Goal: Task Accomplishment & Management: Manage account settings

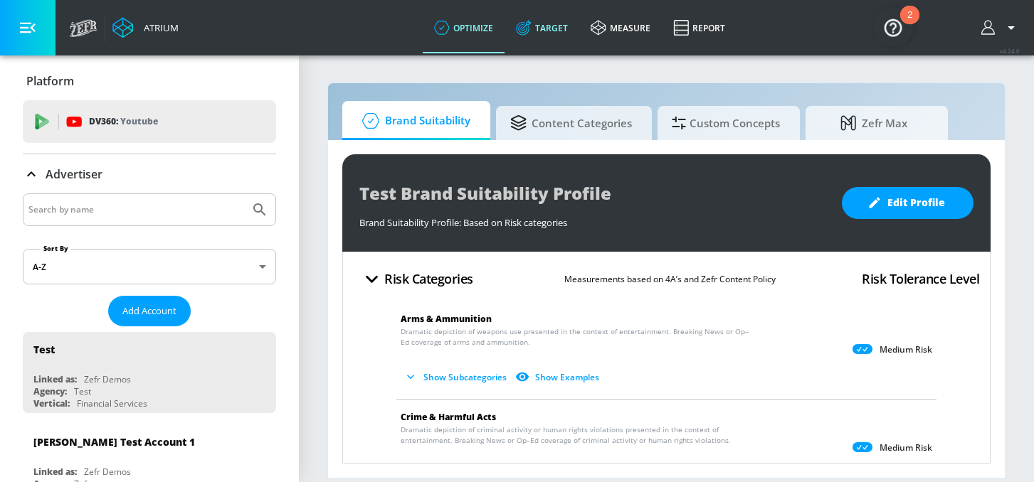
click at [547, 34] on link "Target" at bounding box center [541, 27] width 75 height 51
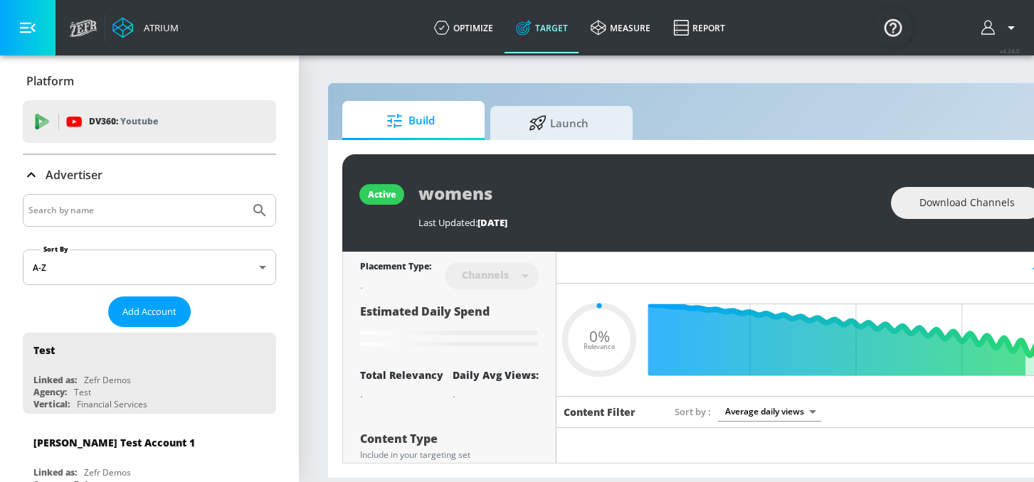
type input "0.05"
click at [83, 210] on input "Search by name" at bounding box center [136, 210] width 216 height 19
type input "V"
type input "AbbVie Co-pilot"
click at [244, 195] on button "Submit Search" at bounding box center [259, 210] width 31 height 31
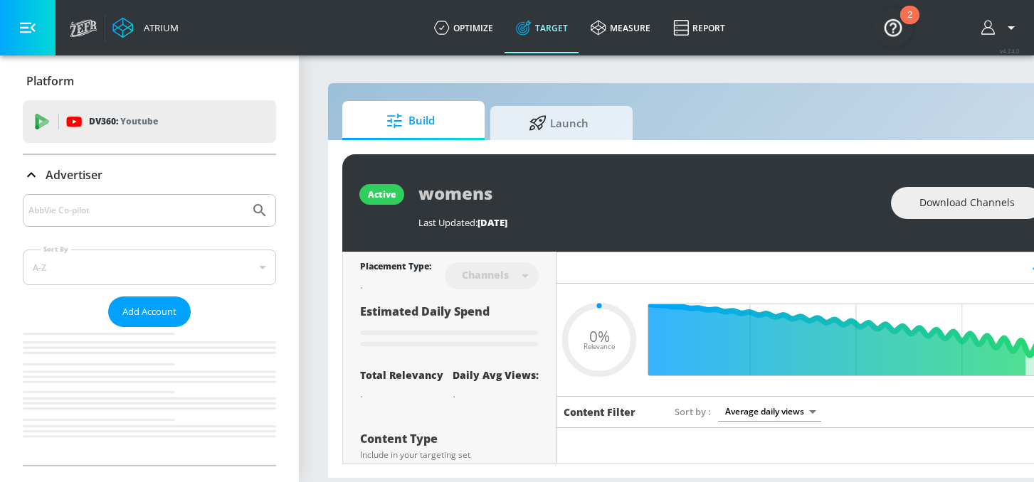
type input "0.05"
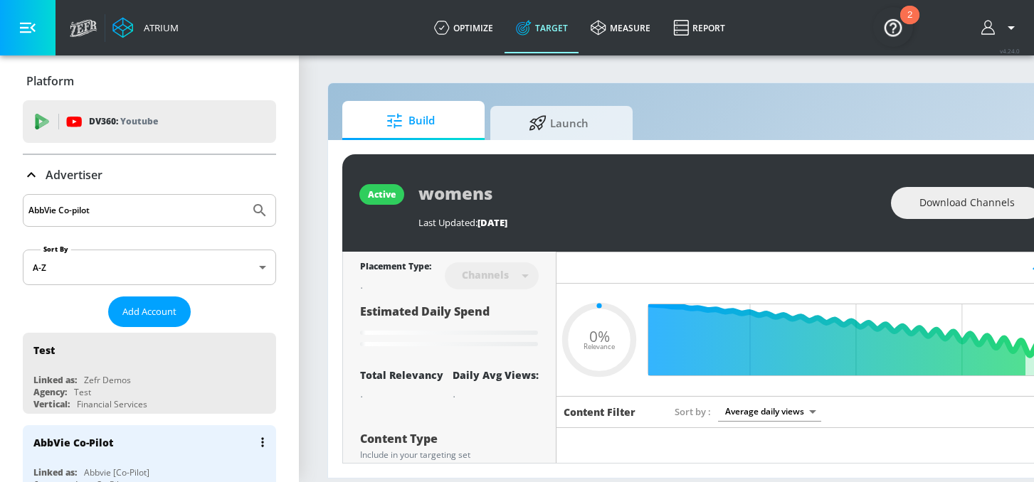
click at [115, 443] on div "AbbVie Co-Pilot" at bounding box center [152, 443] width 239 height 34
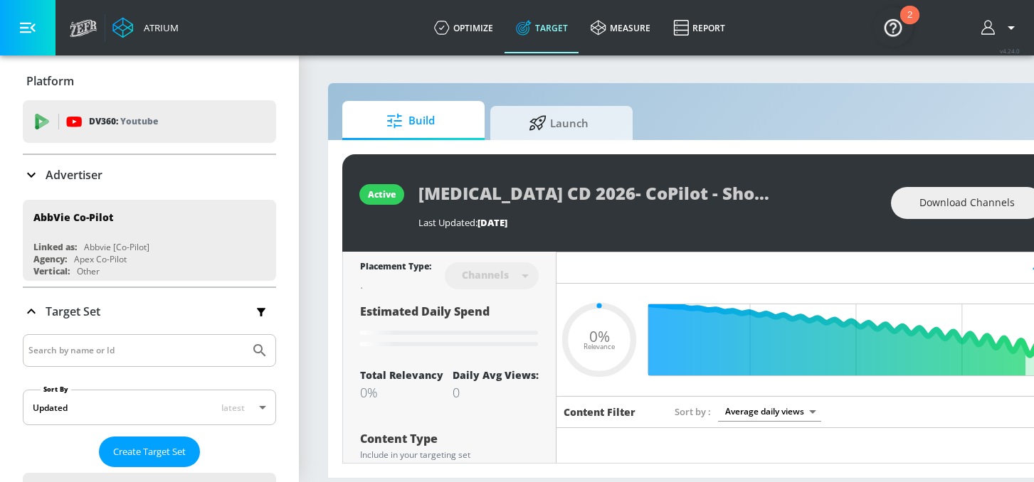
type input "0.05"
click at [125, 358] on input "Search by name or Id" at bounding box center [136, 351] width 216 height 19
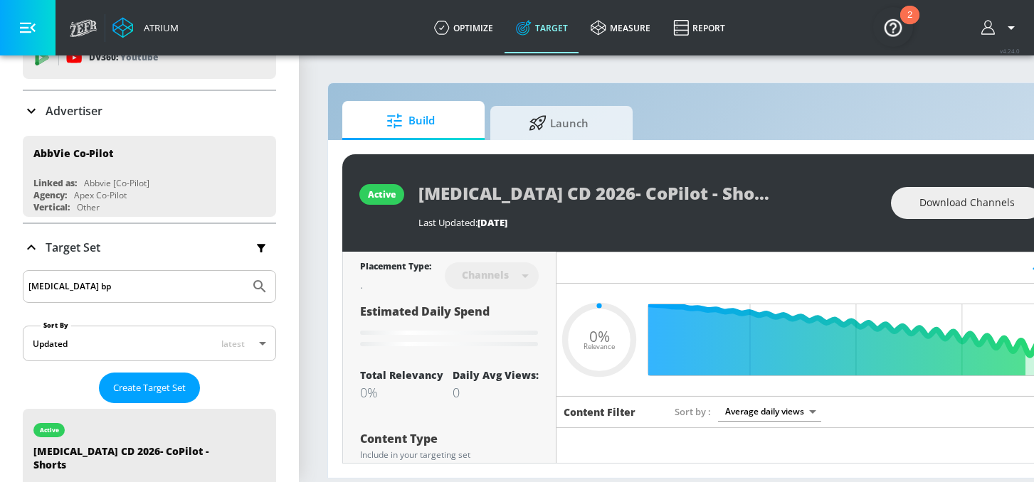
scroll to position [213, 0]
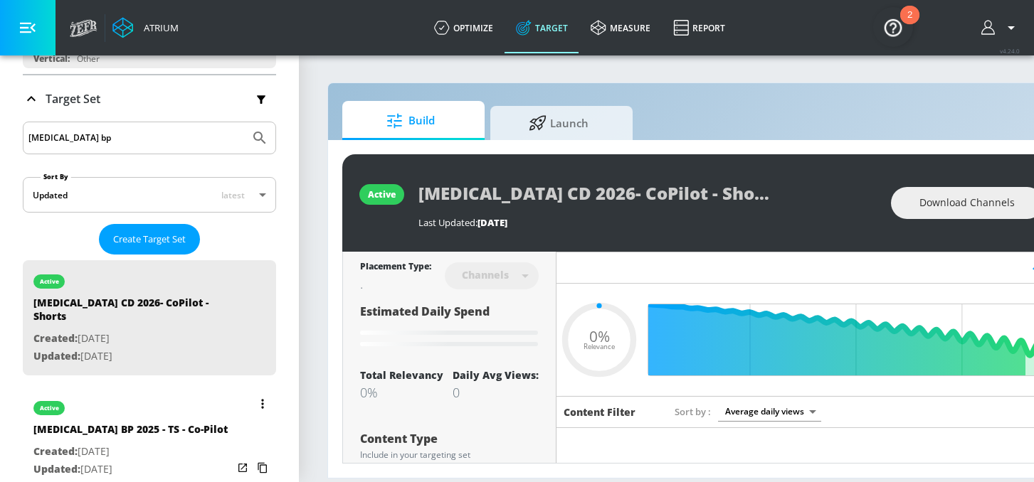
type input "vraylar bp"
click at [127, 423] on div "[MEDICAL_DATA] BP 2025 - TS - Co-Pilot" at bounding box center [130, 433] width 194 height 21
type input "[MEDICAL_DATA] BP 2025 - TS - Co-Pilot"
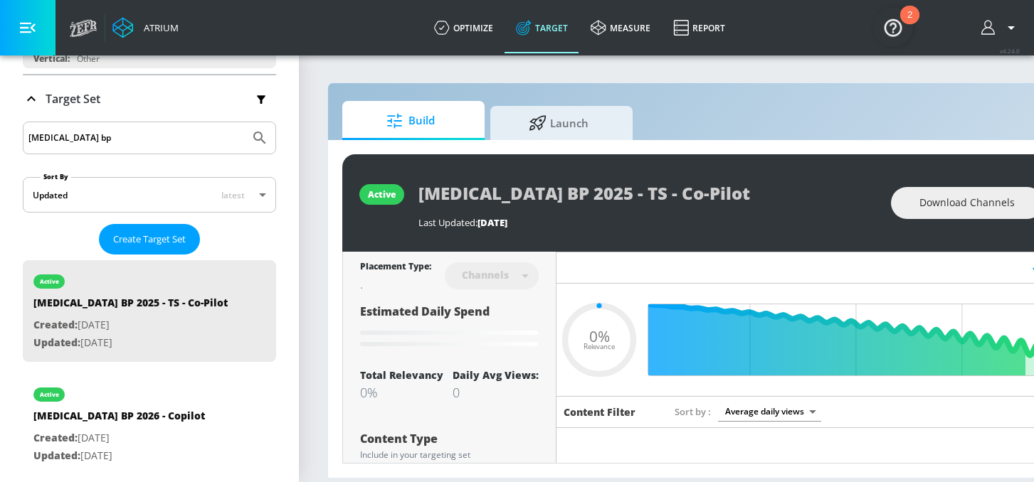
type input "0.05"
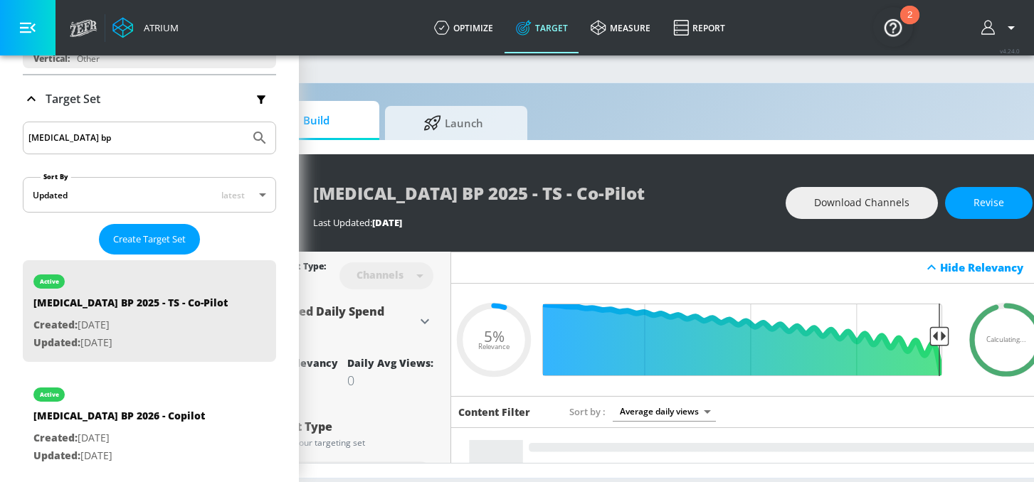
scroll to position [0, 106]
click at [1013, 208] on button "Revise" at bounding box center [988, 203] width 88 height 32
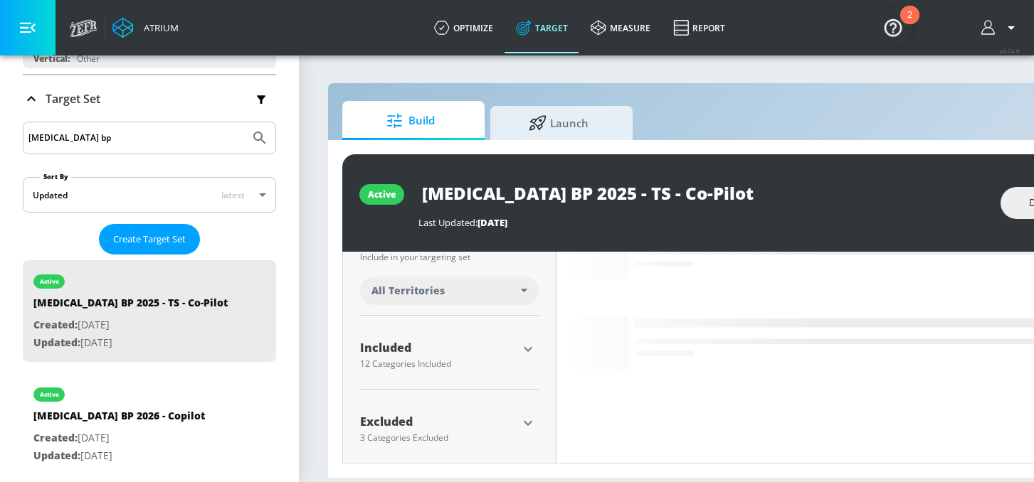
scroll to position [398, 0]
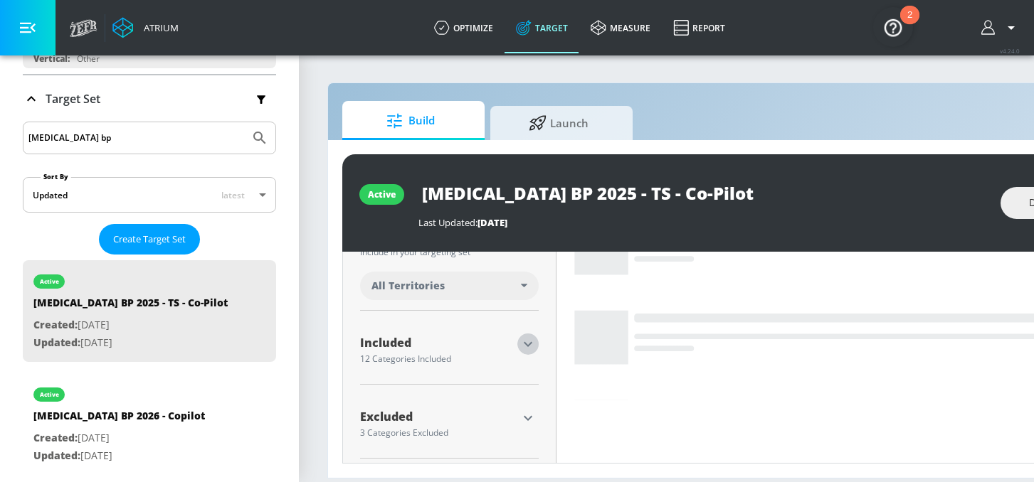
click at [528, 340] on icon "button" at bounding box center [527, 344] width 17 height 17
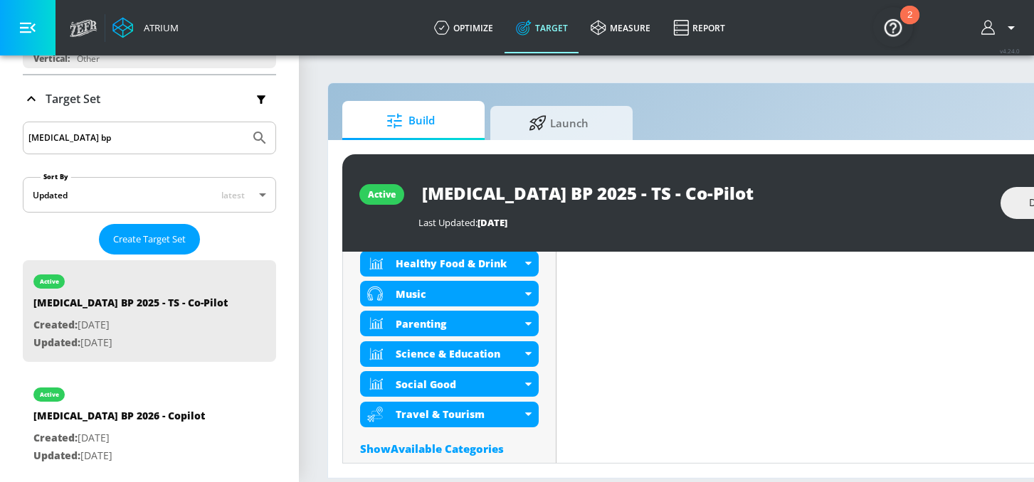
scroll to position [820, 0]
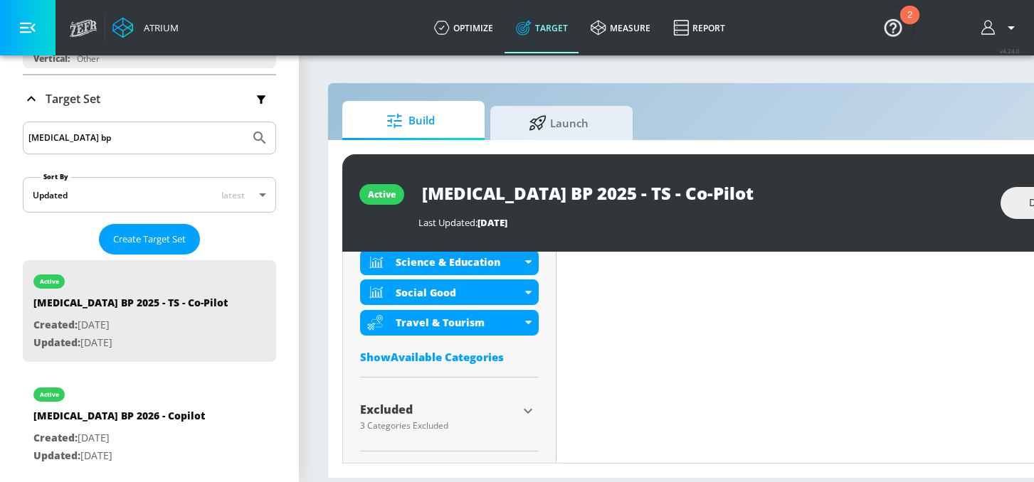
click at [455, 352] on div "Show Available Categories" at bounding box center [449, 357] width 179 height 14
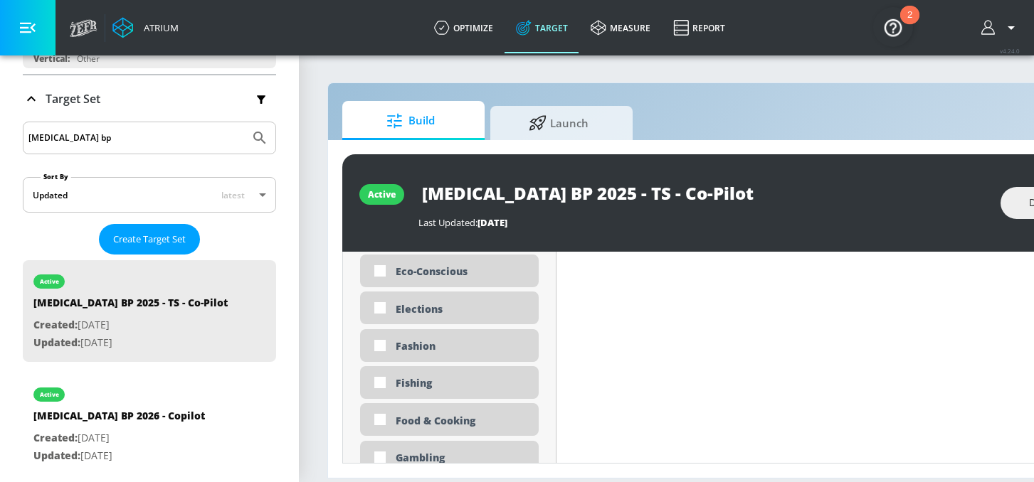
scroll to position [1871, 0]
click at [447, 316] on div "Fashion" at bounding box center [449, 304] width 179 height 33
checkbox input "true"
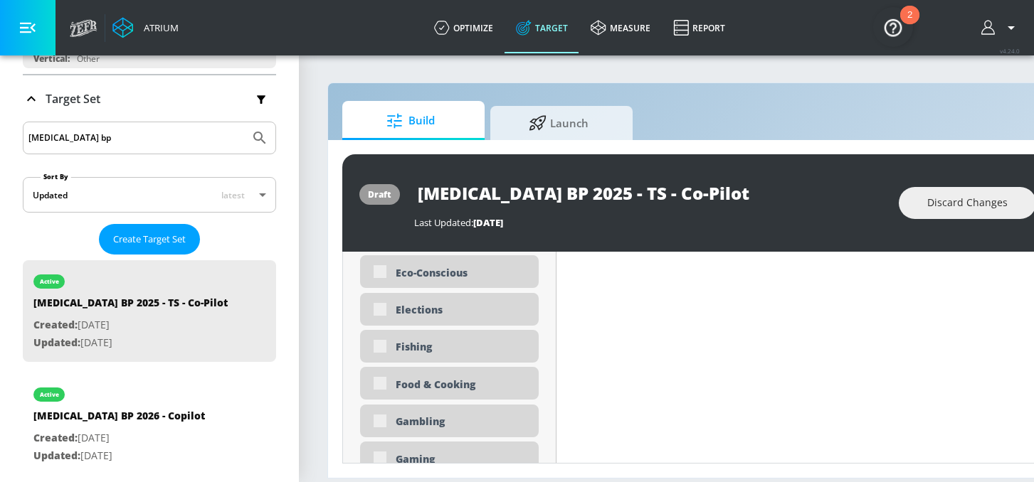
scroll to position [1883, 0]
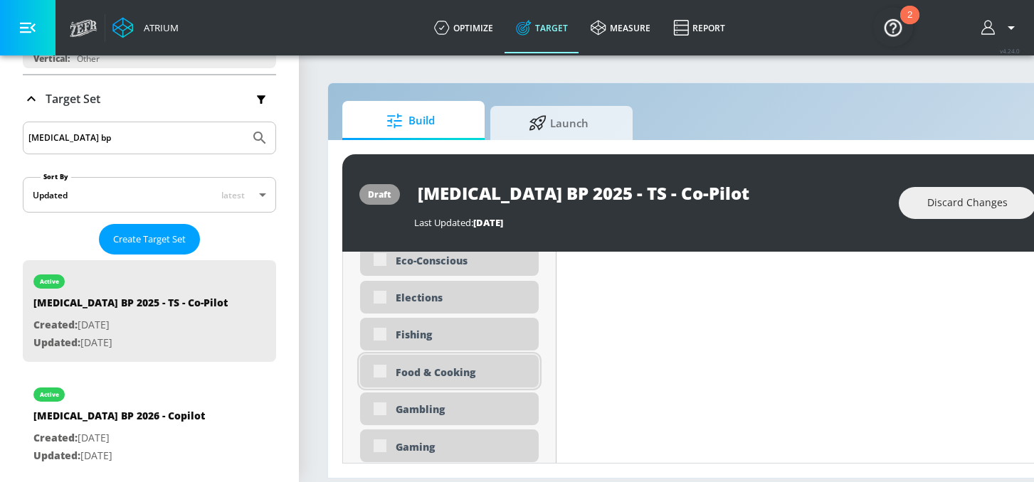
click at [447, 374] on div "Food & Cooking" at bounding box center [462, 373] width 132 height 14
click at [380, 373] on div "Food & Cooking" at bounding box center [449, 371] width 179 height 33
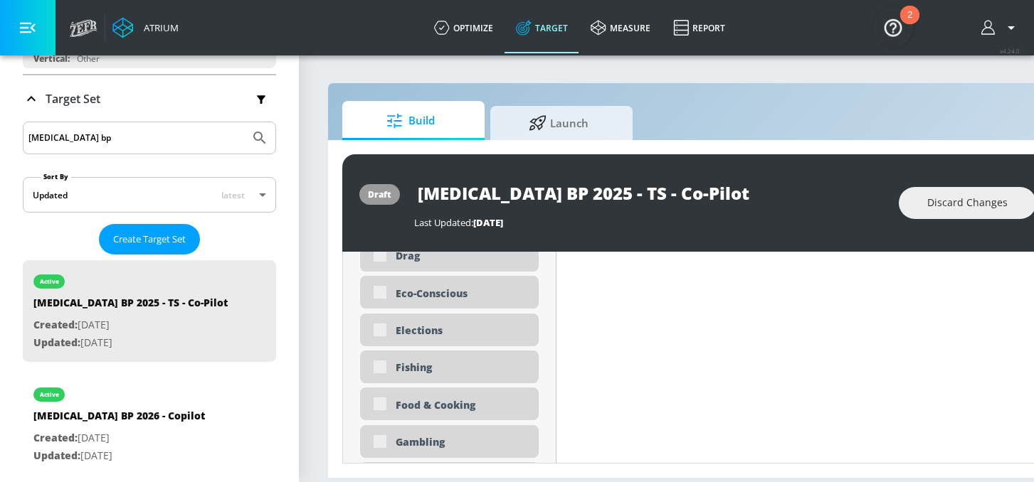
scroll to position [1846, 0]
click at [446, 409] on div "Food & Cooking" at bounding box center [462, 409] width 132 height 14
click at [436, 408] on div "Food & Cooking" at bounding box center [462, 409] width 132 height 14
click at [376, 410] on div "Food & Cooking" at bounding box center [449, 407] width 179 height 33
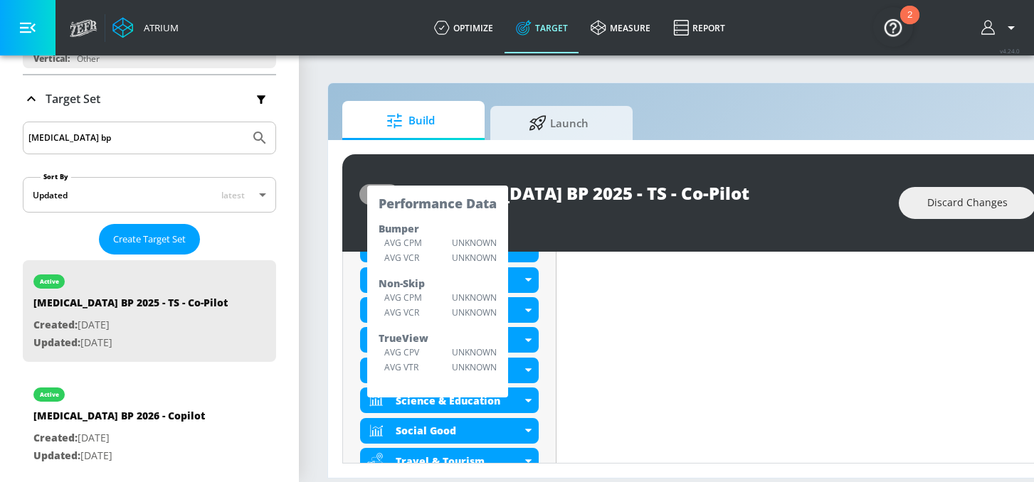
scroll to position [729, 0]
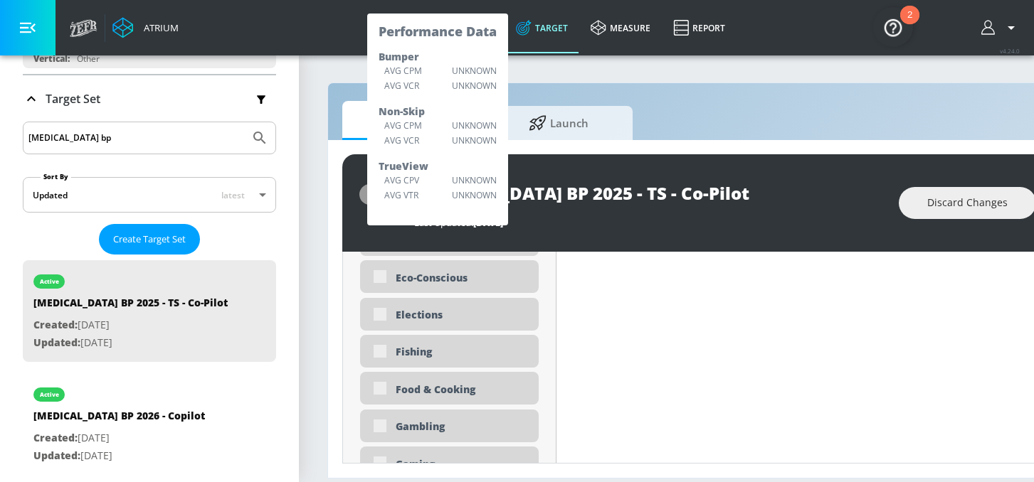
scroll to position [1899, 0]
click at [438, 365] on div "Food & Cooking" at bounding box center [449, 355] width 179 height 33
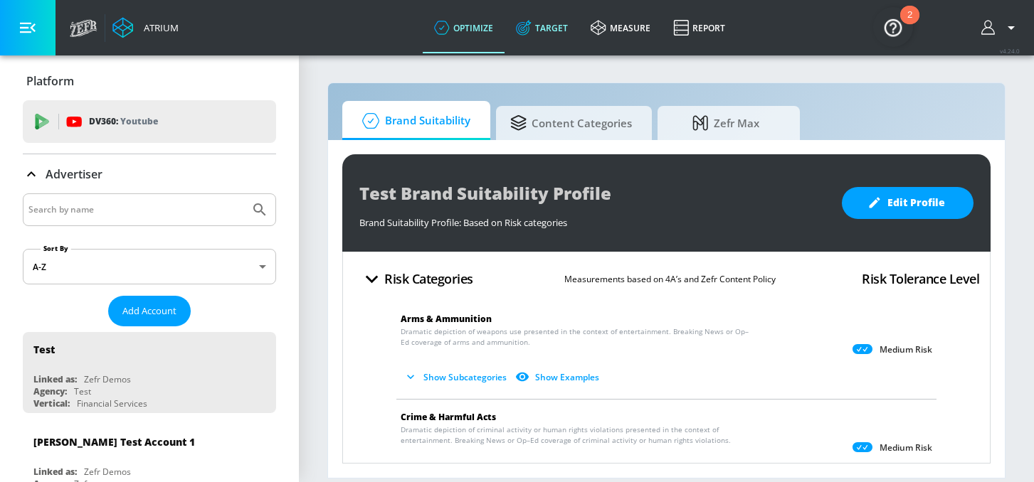
click at [537, 29] on link "Target" at bounding box center [541, 27] width 75 height 51
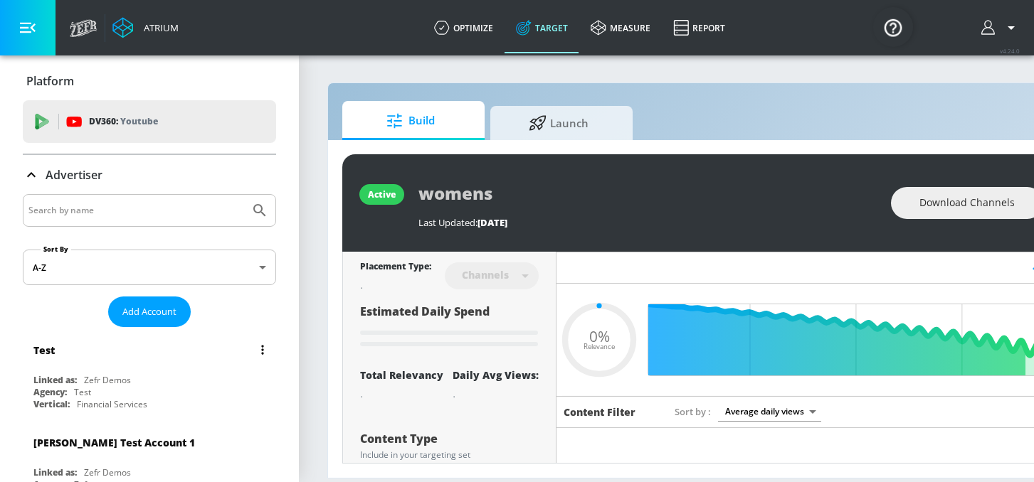
type input "0.05"
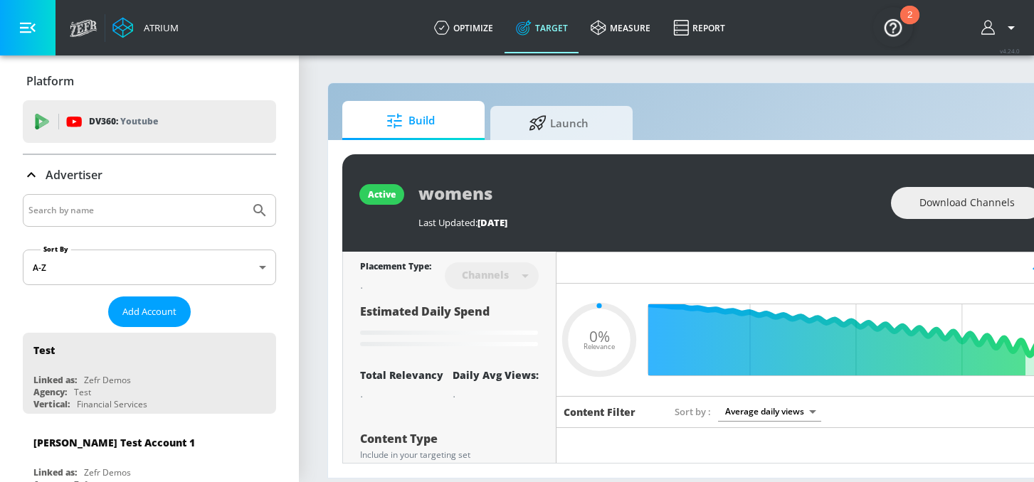
click at [116, 218] on input "Search by name" at bounding box center [136, 210] width 216 height 19
type input "abbvie co-pilot"
click at [244, 195] on button "Submit Search" at bounding box center [259, 210] width 31 height 31
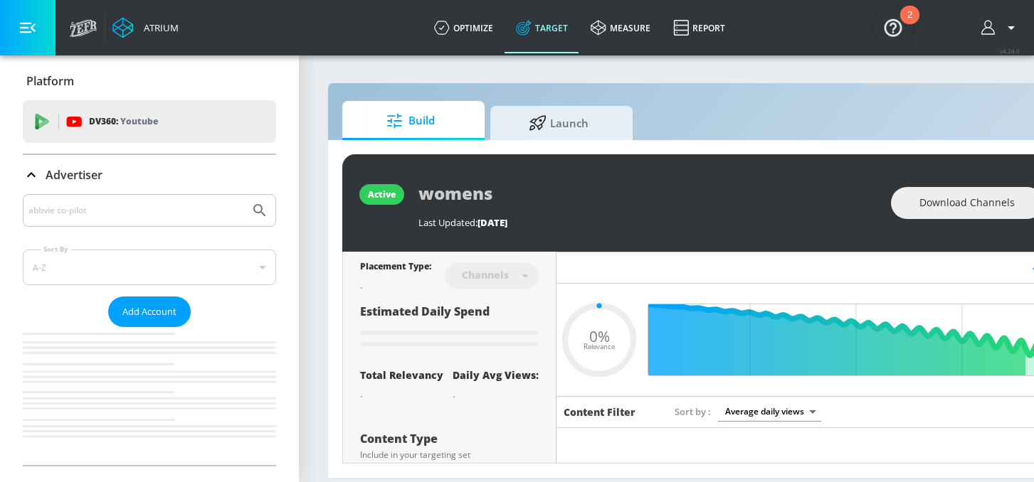
type input "0.05"
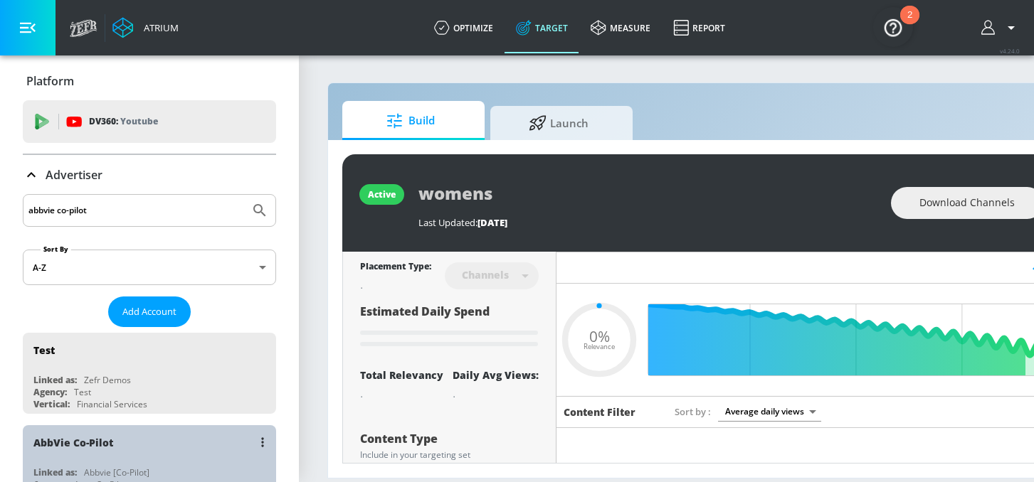
click at [106, 447] on div "AbbVie Co-Pilot" at bounding box center [73, 443] width 80 height 14
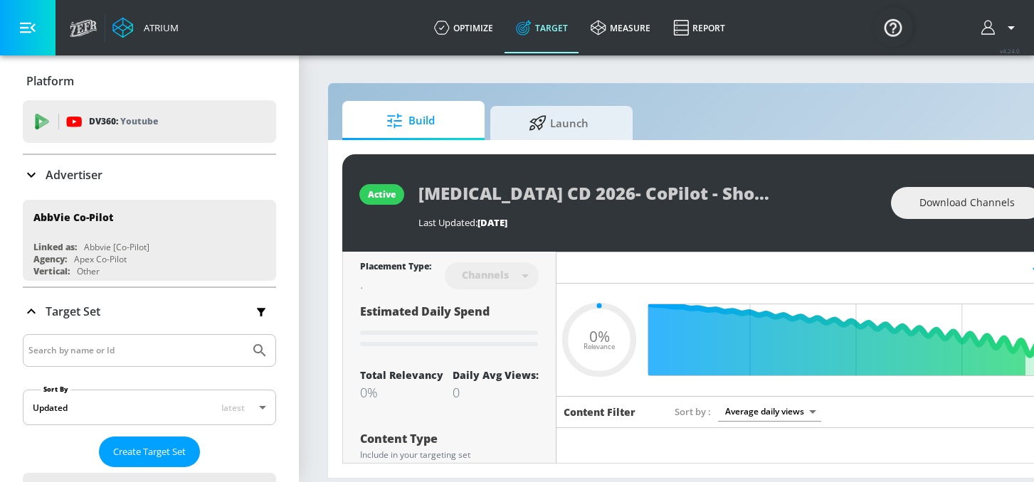
scroll to position [27, 0]
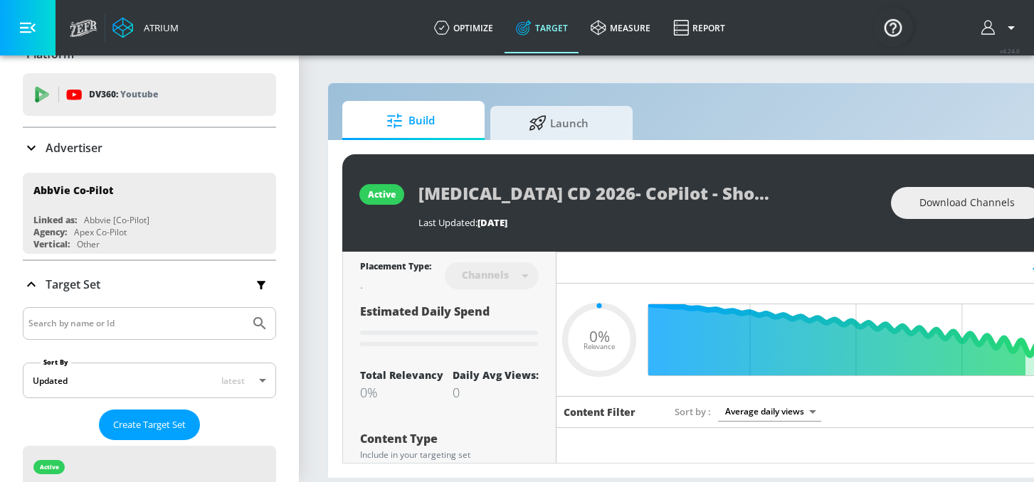
type input "0.05"
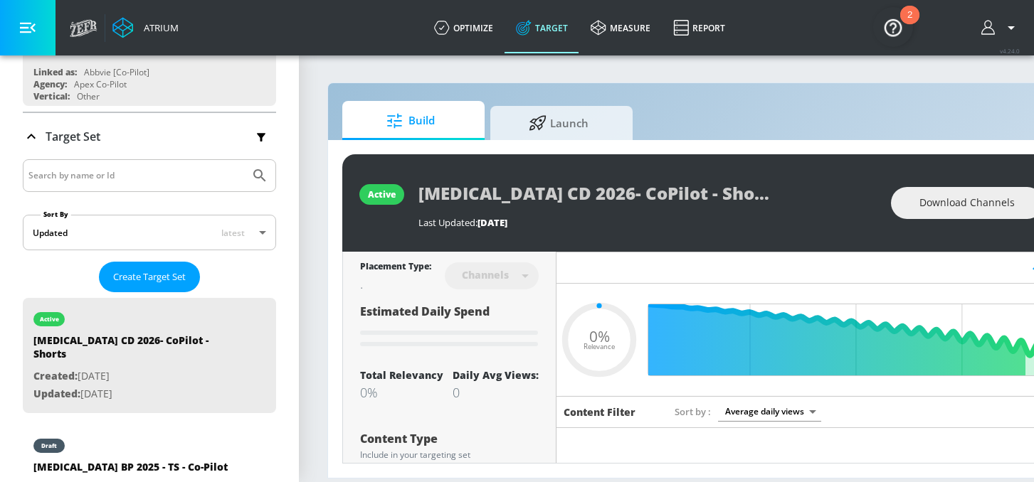
scroll to position [174, 0]
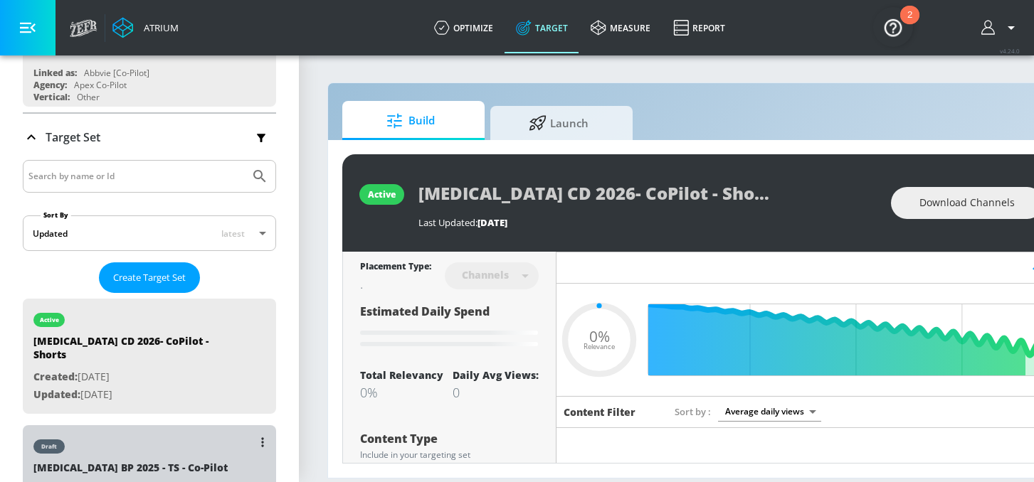
click at [95, 443] on div "draft" at bounding box center [130, 444] width 194 height 36
type input "[MEDICAL_DATA] BP 2025 - TS - Co-Pilot"
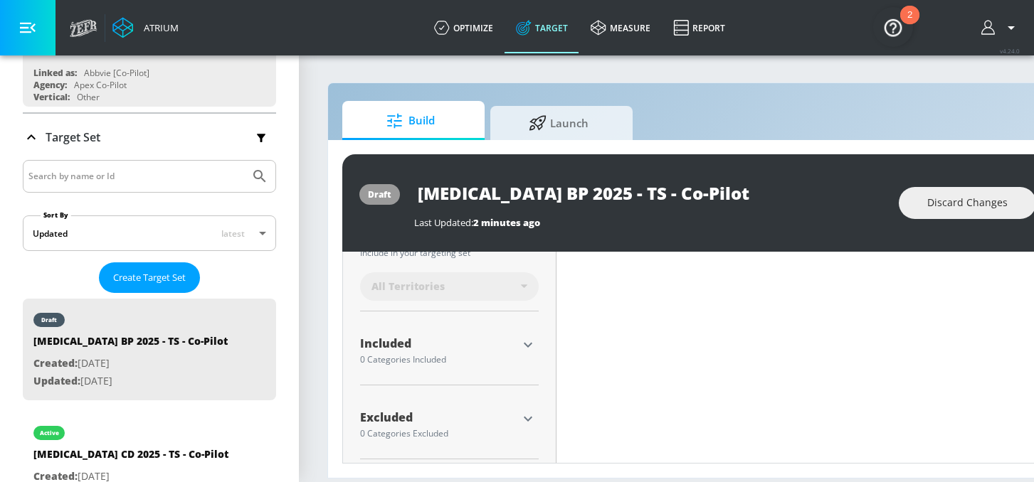
scroll to position [422, 0]
type input "0.05"
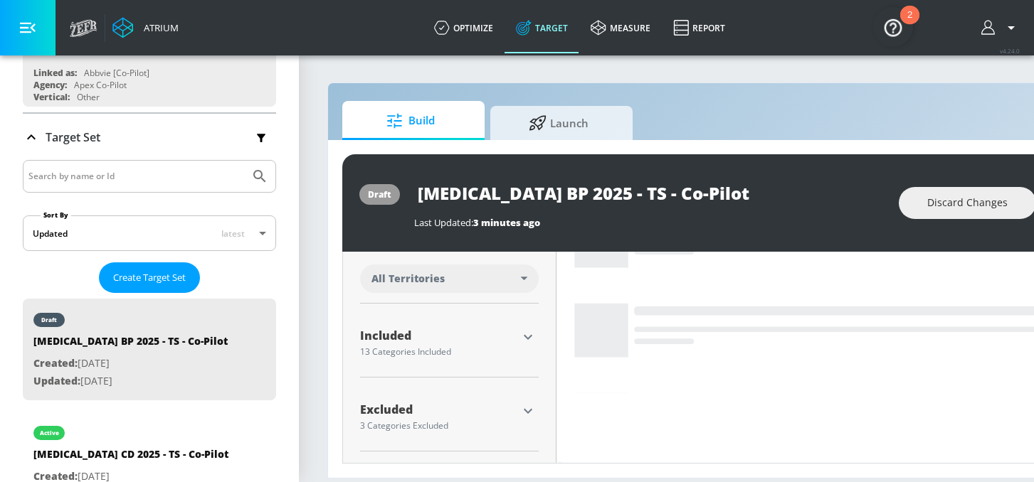
click at [517, 342] on div at bounding box center [527, 337] width 21 height 21
click at [534, 332] on icon "button" at bounding box center [527, 337] width 17 height 17
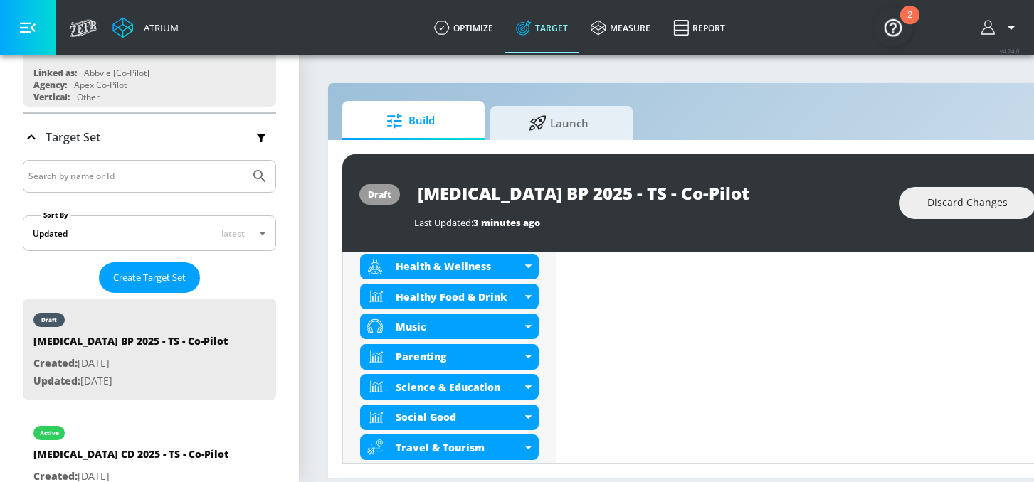
scroll to position [850, 0]
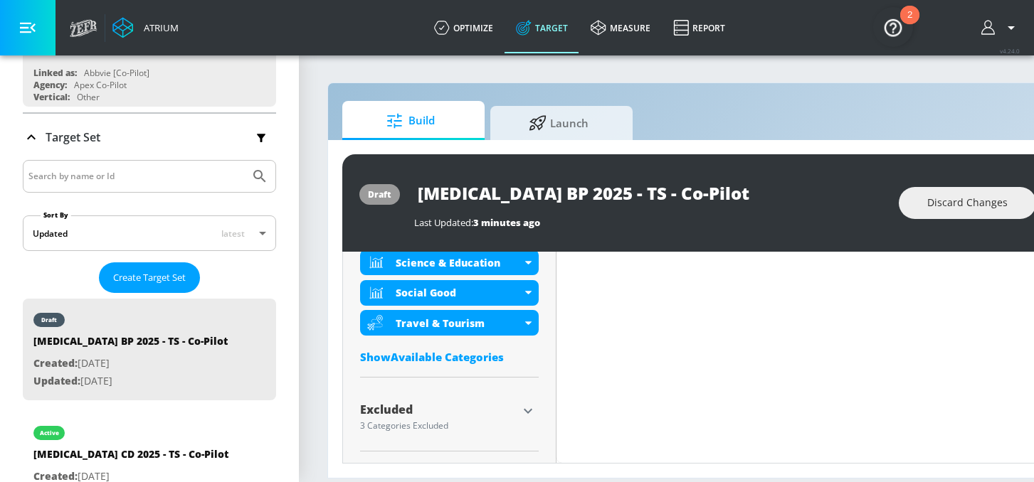
click at [474, 356] on div "Show Available Categories" at bounding box center [449, 357] width 179 height 14
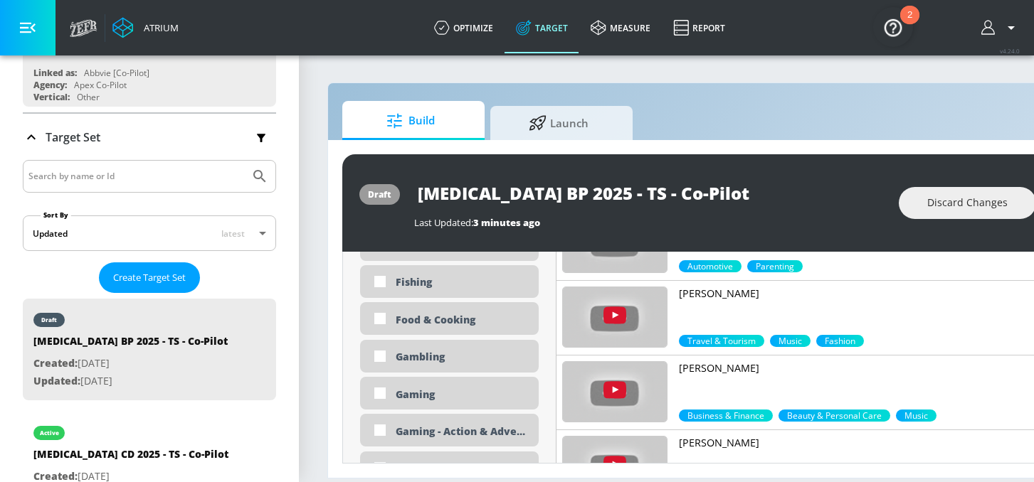
scroll to position [1961, 0]
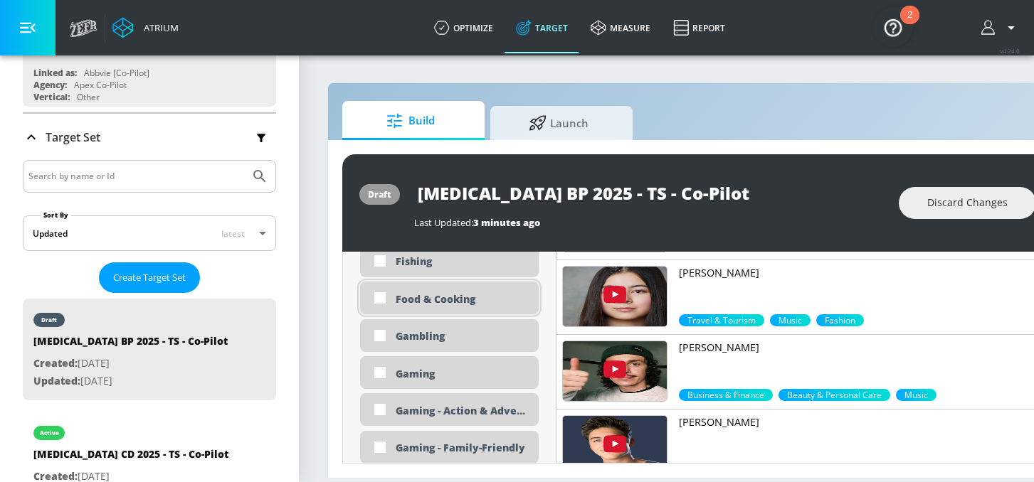
click at [440, 300] on div "Food & Cooking" at bounding box center [462, 299] width 132 height 14
checkbox input "true"
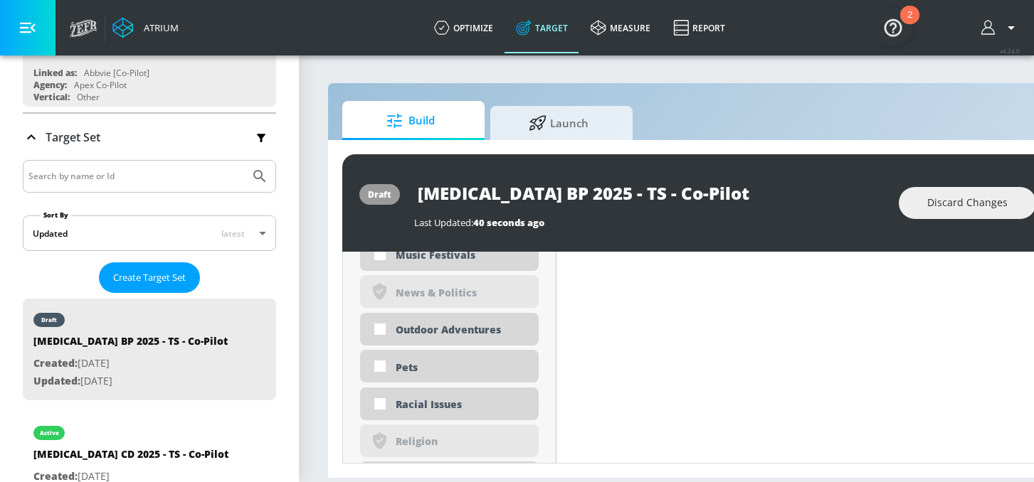
scroll to position [3287, 0]
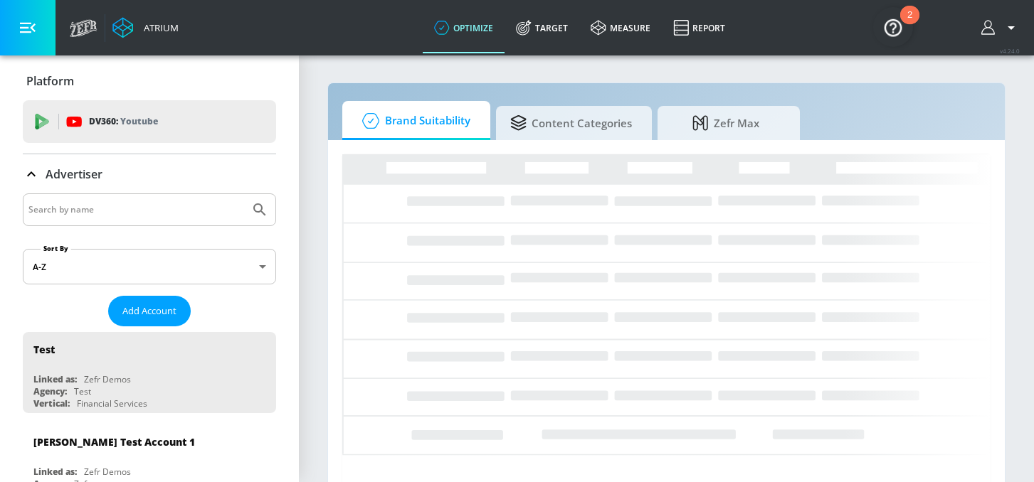
click at [555, 21] on link "Target" at bounding box center [541, 27] width 75 height 51
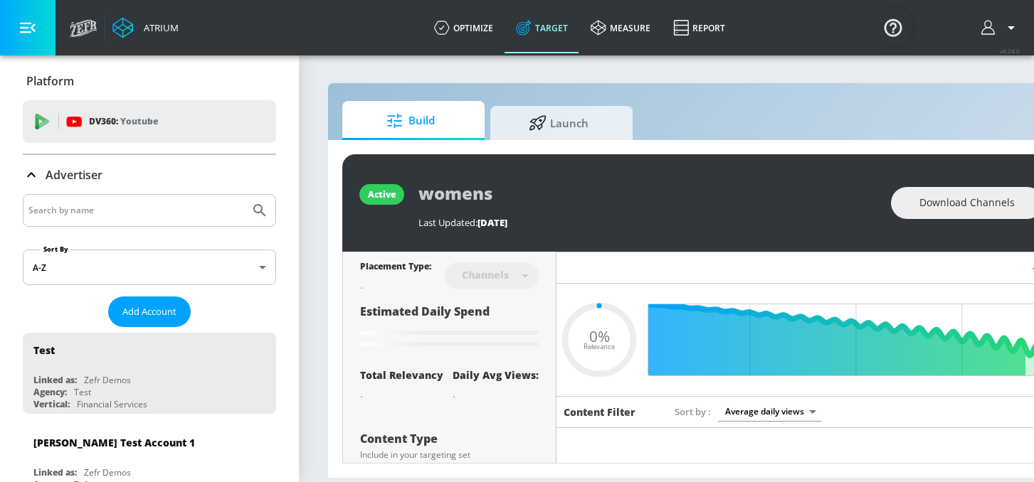
click at [51, 220] on div at bounding box center [149, 210] width 253 height 33
type input "0.05"
click at [54, 211] on input "Search by name" at bounding box center [136, 210] width 216 height 19
type input "a"
type input "0.6"
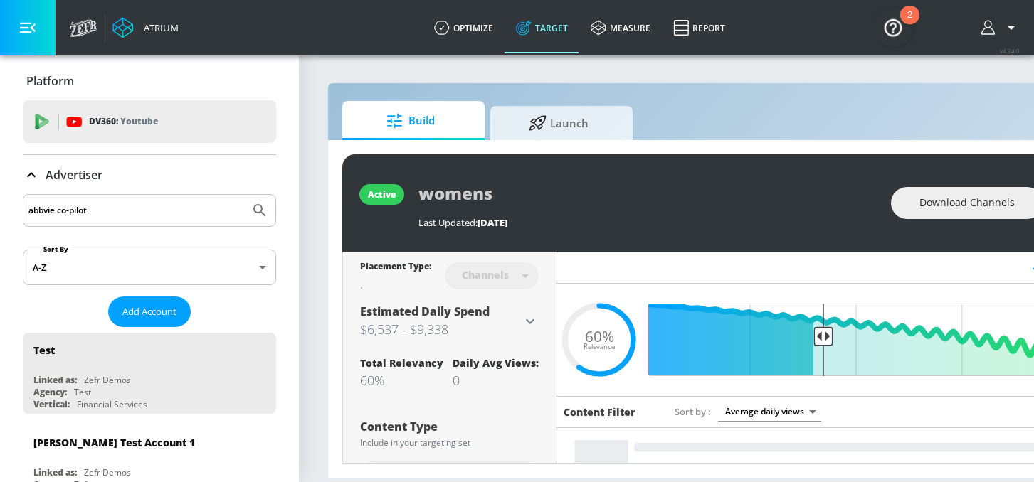
type input "abbvie co-pilot"
click at [244, 195] on button "Submit Search" at bounding box center [259, 210] width 31 height 31
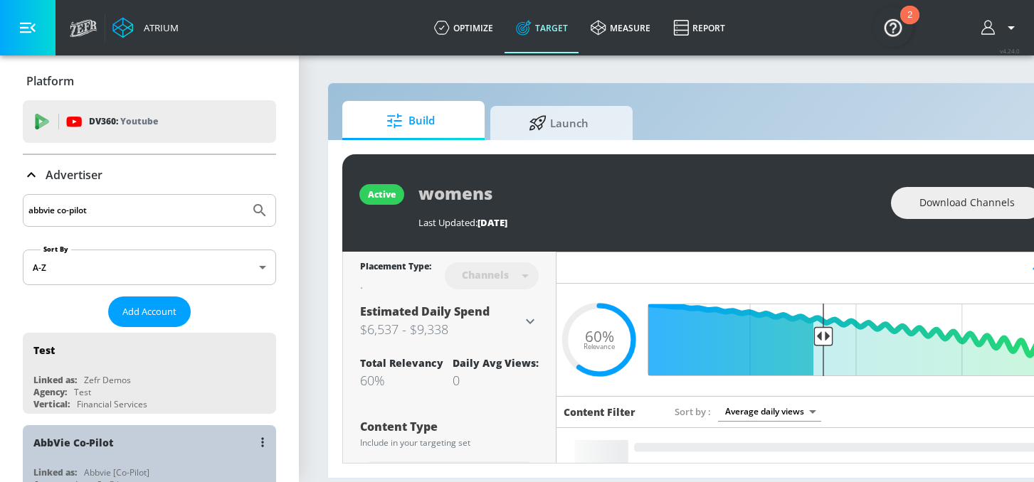
click at [117, 458] on div "AbbVie Co-Pilot Linked as: Abbvie [Co-Pilot] Agency: Apex Co-Pilot Vertical: Ot…" at bounding box center [149, 466] width 253 height 81
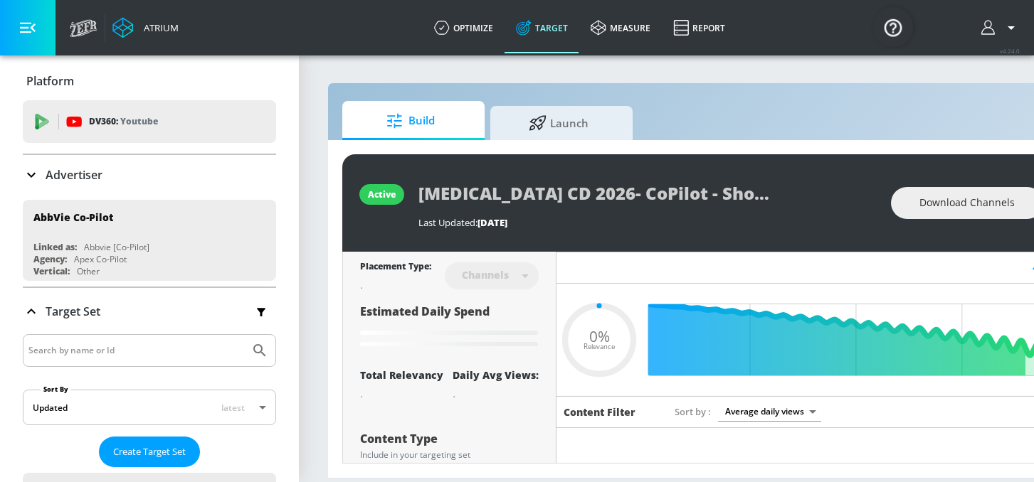
type input "0.05"
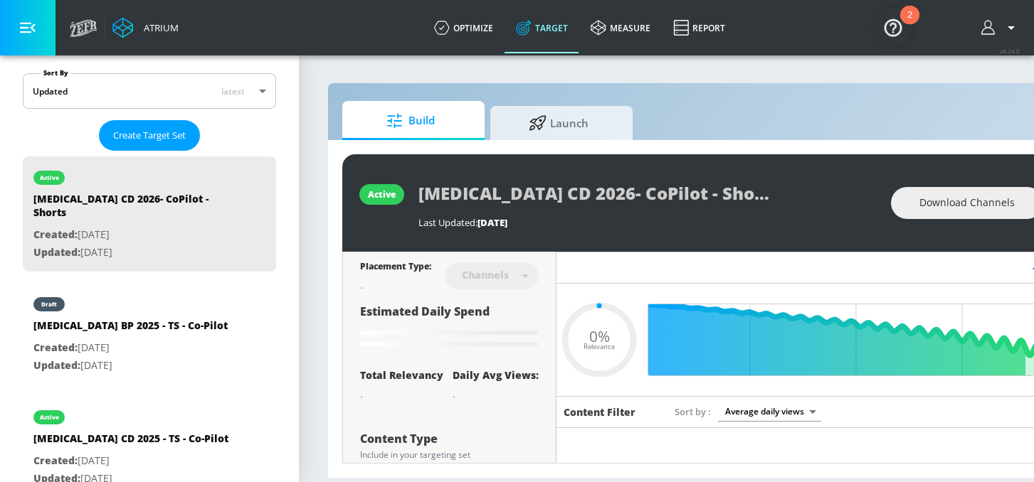
scroll to position [364, 0]
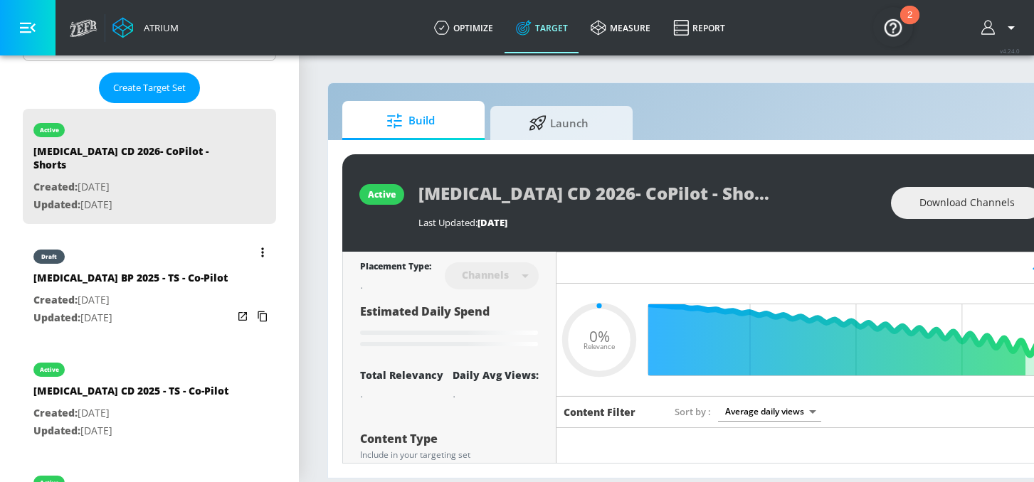
click at [144, 292] on p "Created: [DATE]" at bounding box center [130, 301] width 194 height 18
type input "[MEDICAL_DATA] BP 2025 - TS - Co-Pilot"
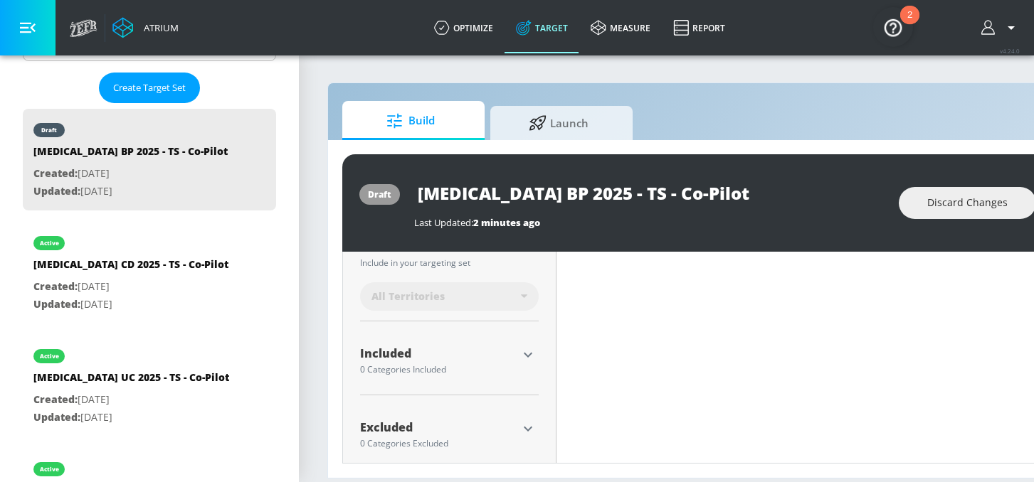
scroll to position [422, 0]
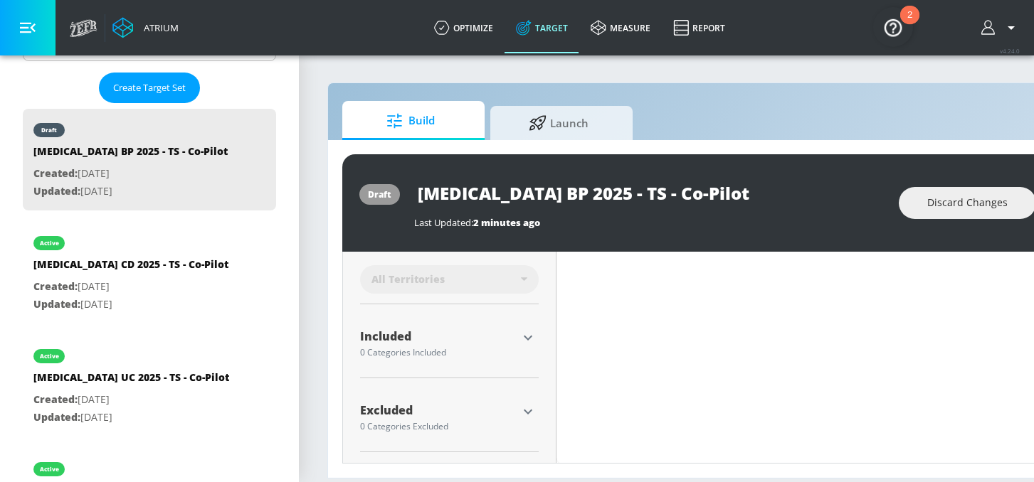
click at [533, 338] on icon "button" at bounding box center [527, 337] width 17 height 17
click at [492, 429] on div "Show Available Categories" at bounding box center [449, 430] width 179 height 14
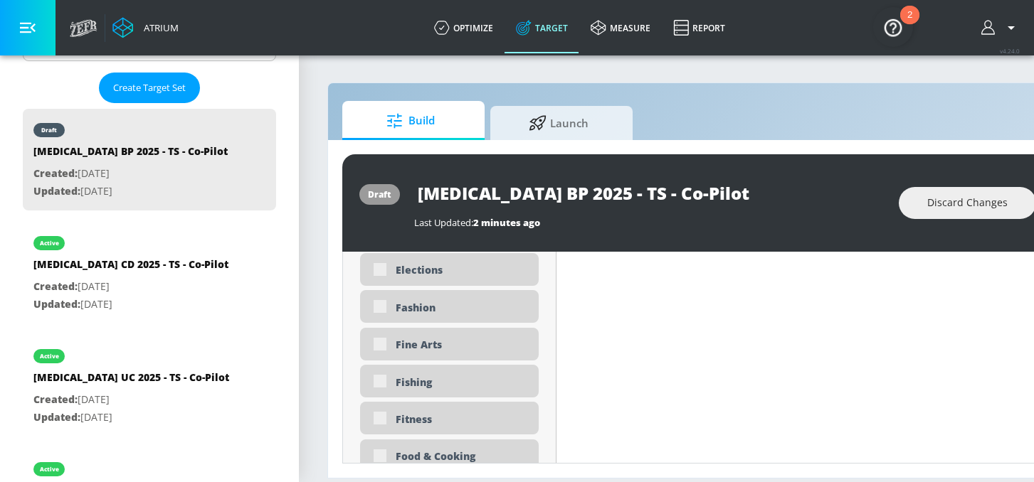
scroll to position [1733, 0]
type input "0.05"
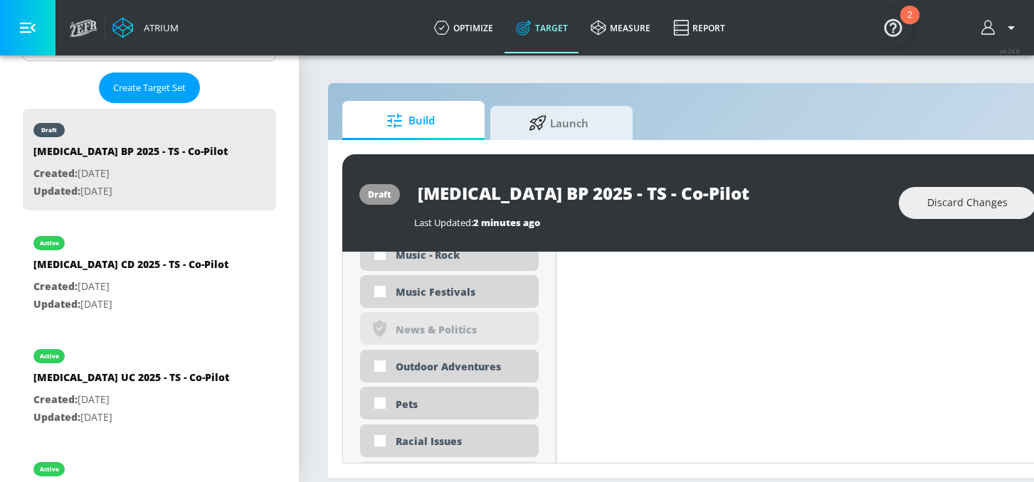
scroll to position [3250, 0]
click at [453, 371] on div "Outdoor Adventures" at bounding box center [462, 365] width 132 height 14
checkbox input "true"
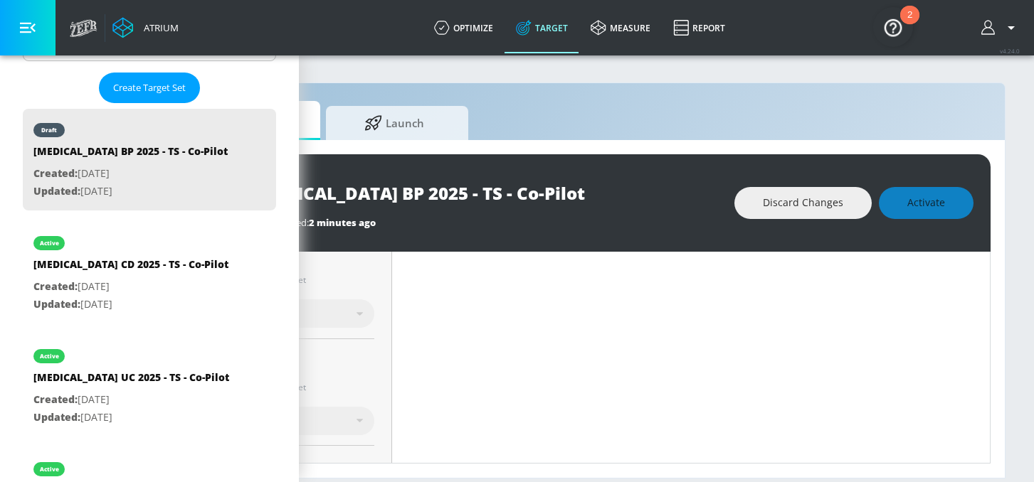
scroll to position [0, 0]
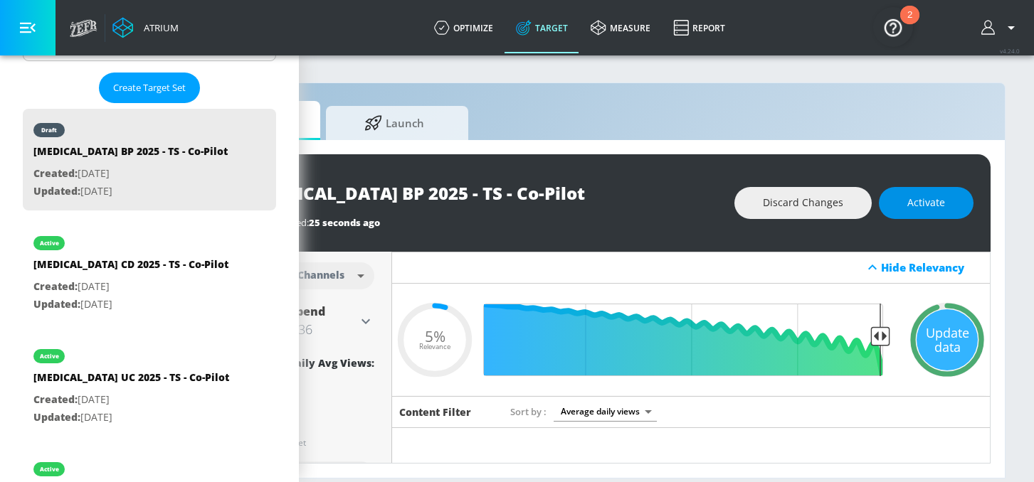
click at [934, 192] on button "Activate" at bounding box center [926, 203] width 95 height 32
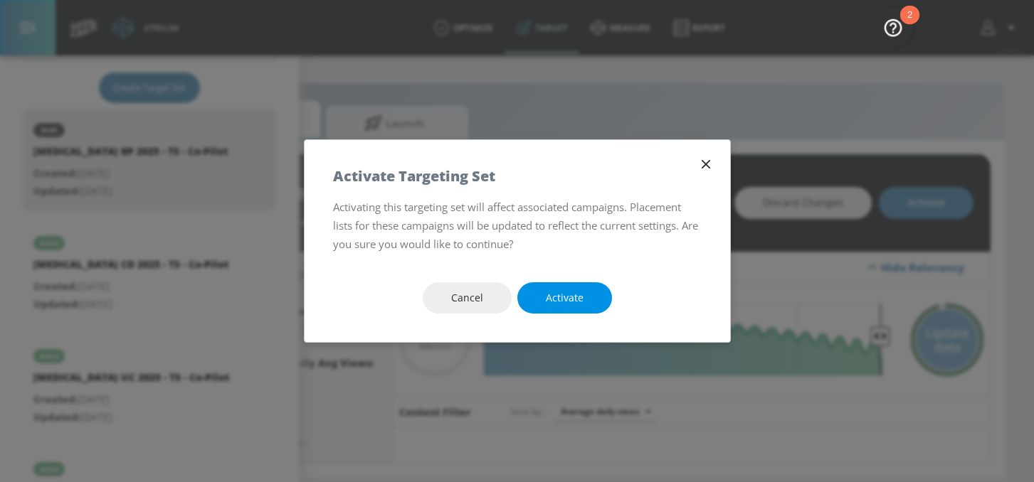
click at [581, 298] on span "Activate" at bounding box center [565, 299] width 38 height 18
